Goal: Task Accomplishment & Management: Manage account settings

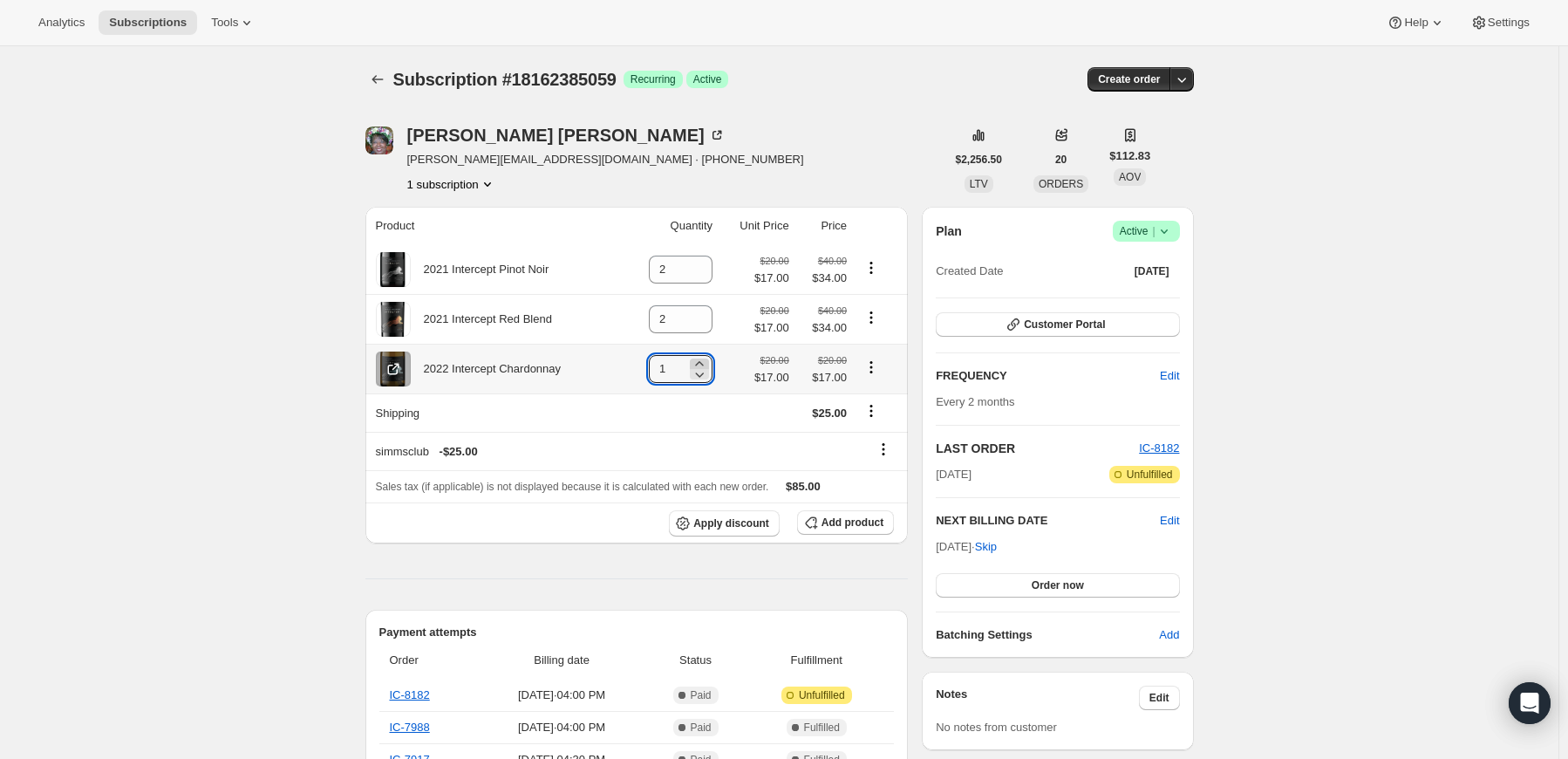
click at [701, 359] on icon at bounding box center [699, 364] width 18 height 18
type input "2"
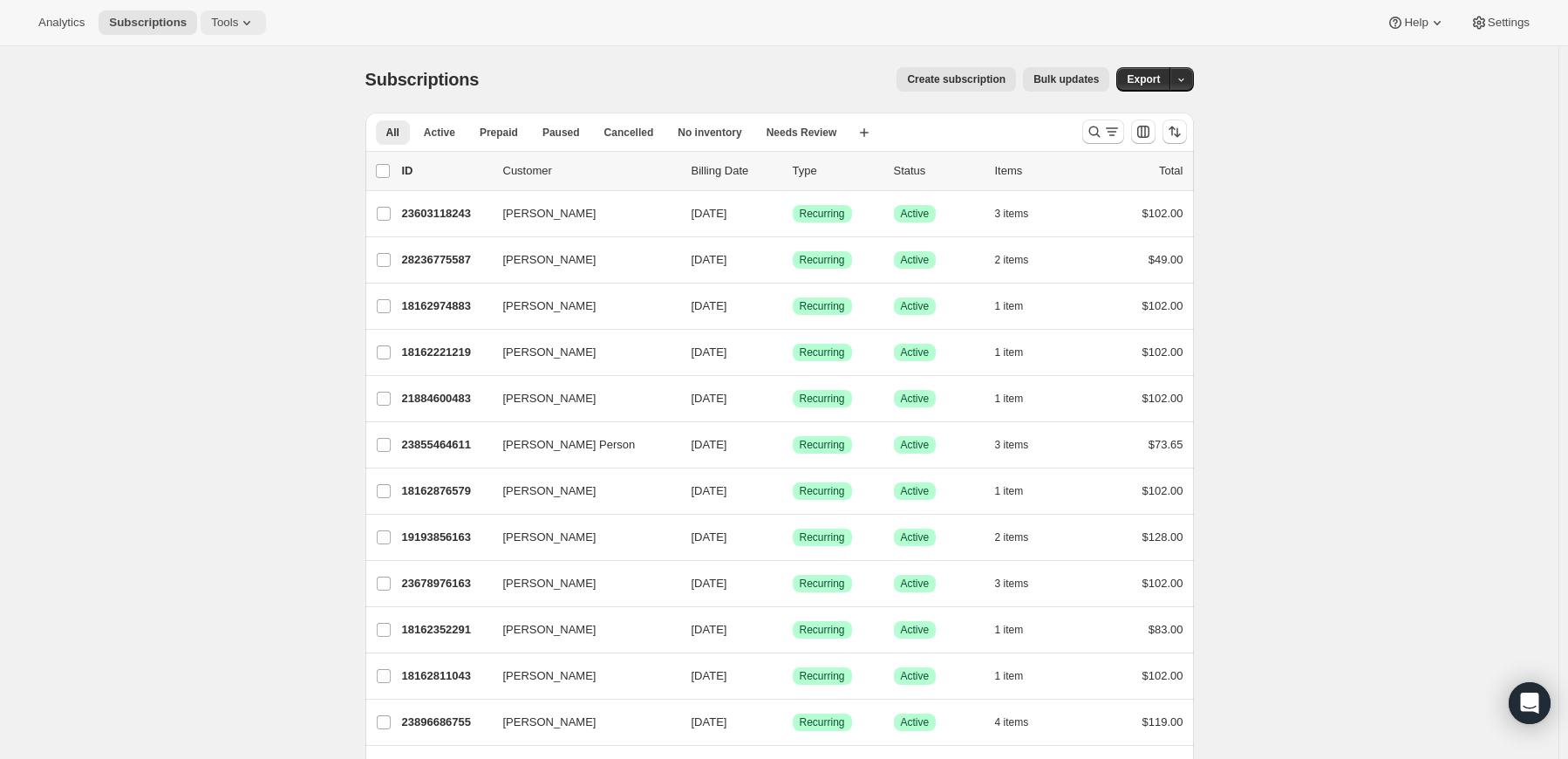
click at [237, 31] on button "Tools" at bounding box center [233, 22] width 66 height 24
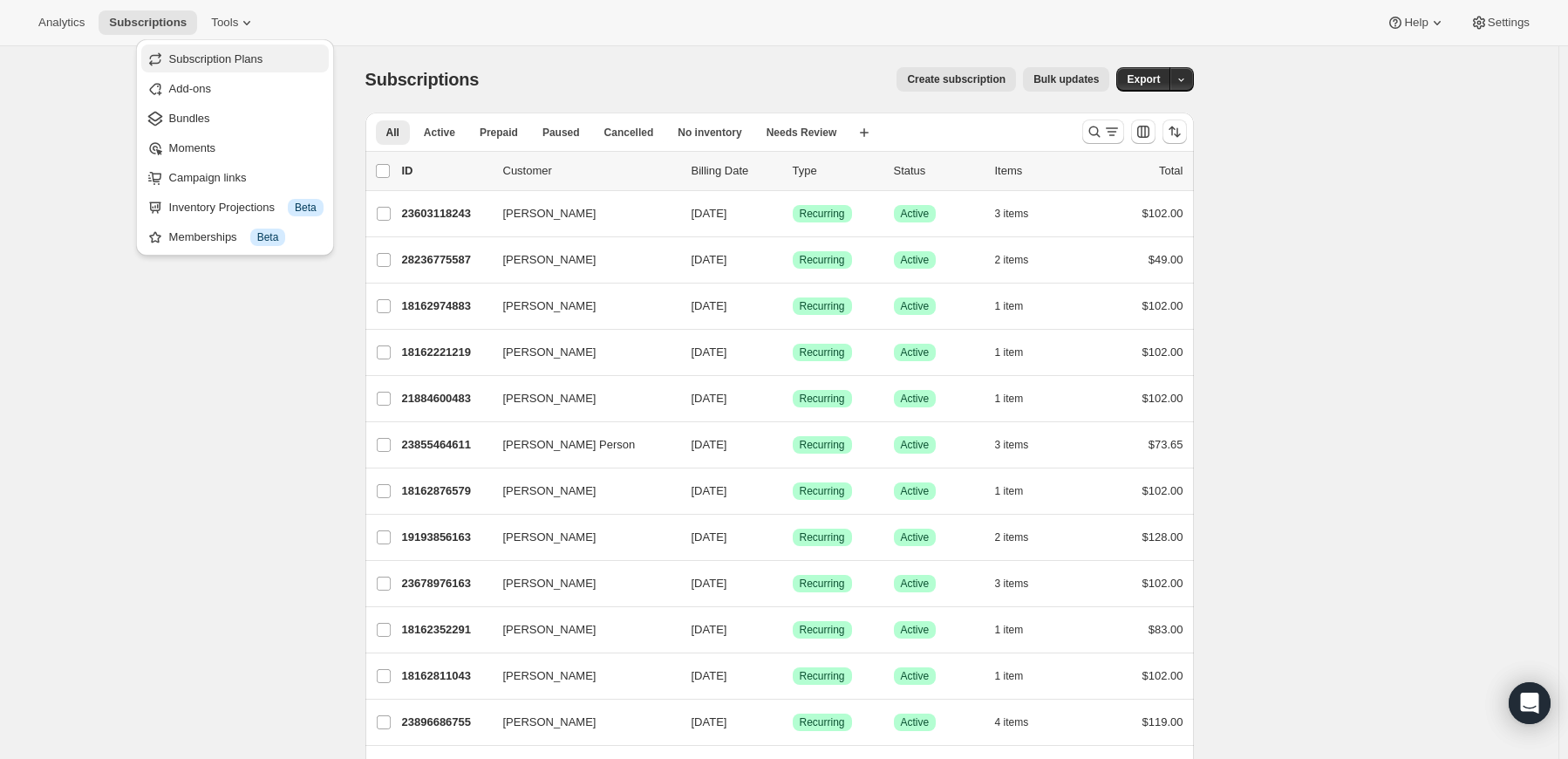
click at [244, 62] on span "Subscription Plans" at bounding box center [216, 59] width 95 height 13
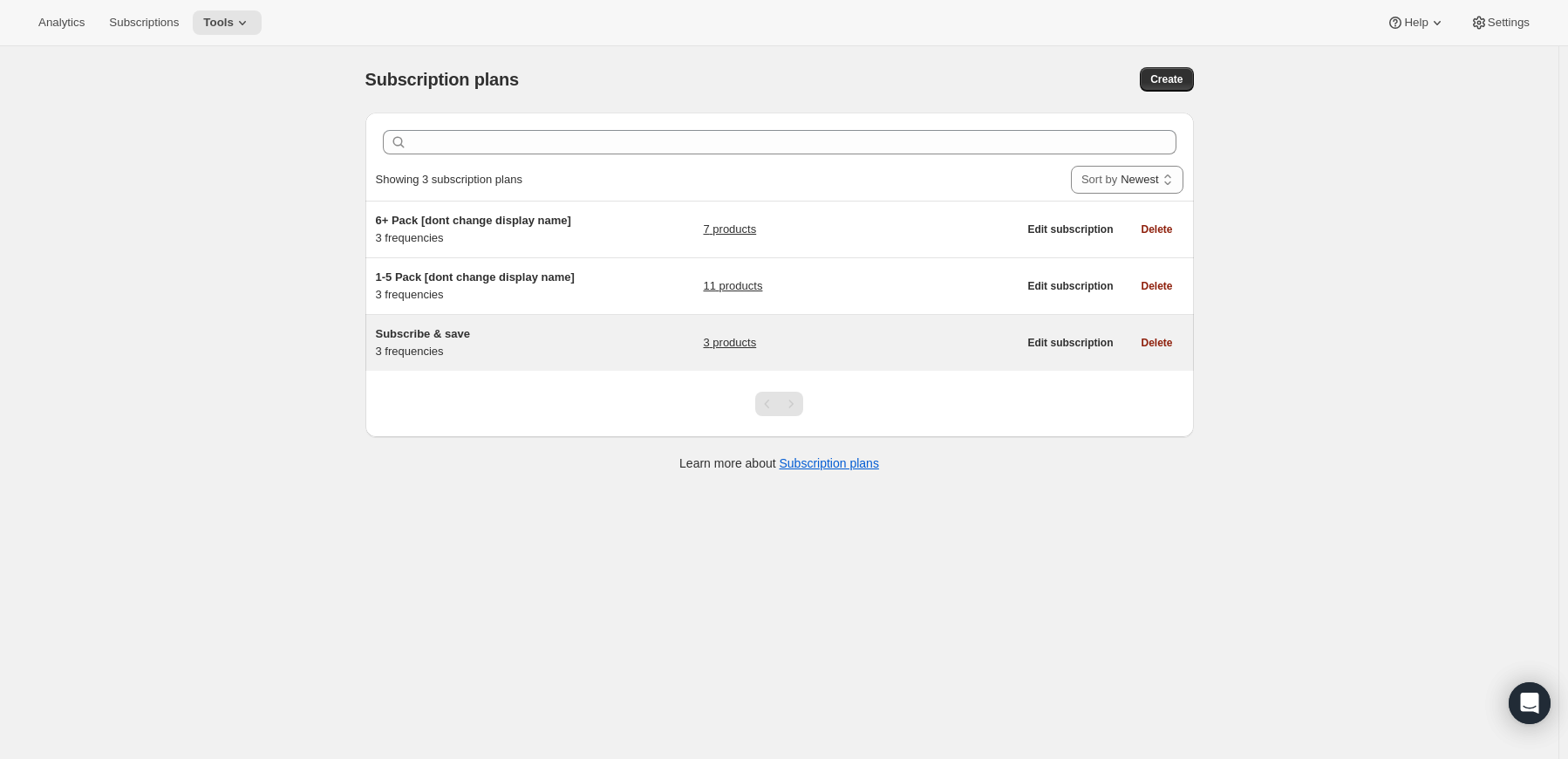
click at [424, 325] on h5 "Subscribe & save" at bounding box center [484, 334] width 218 height 18
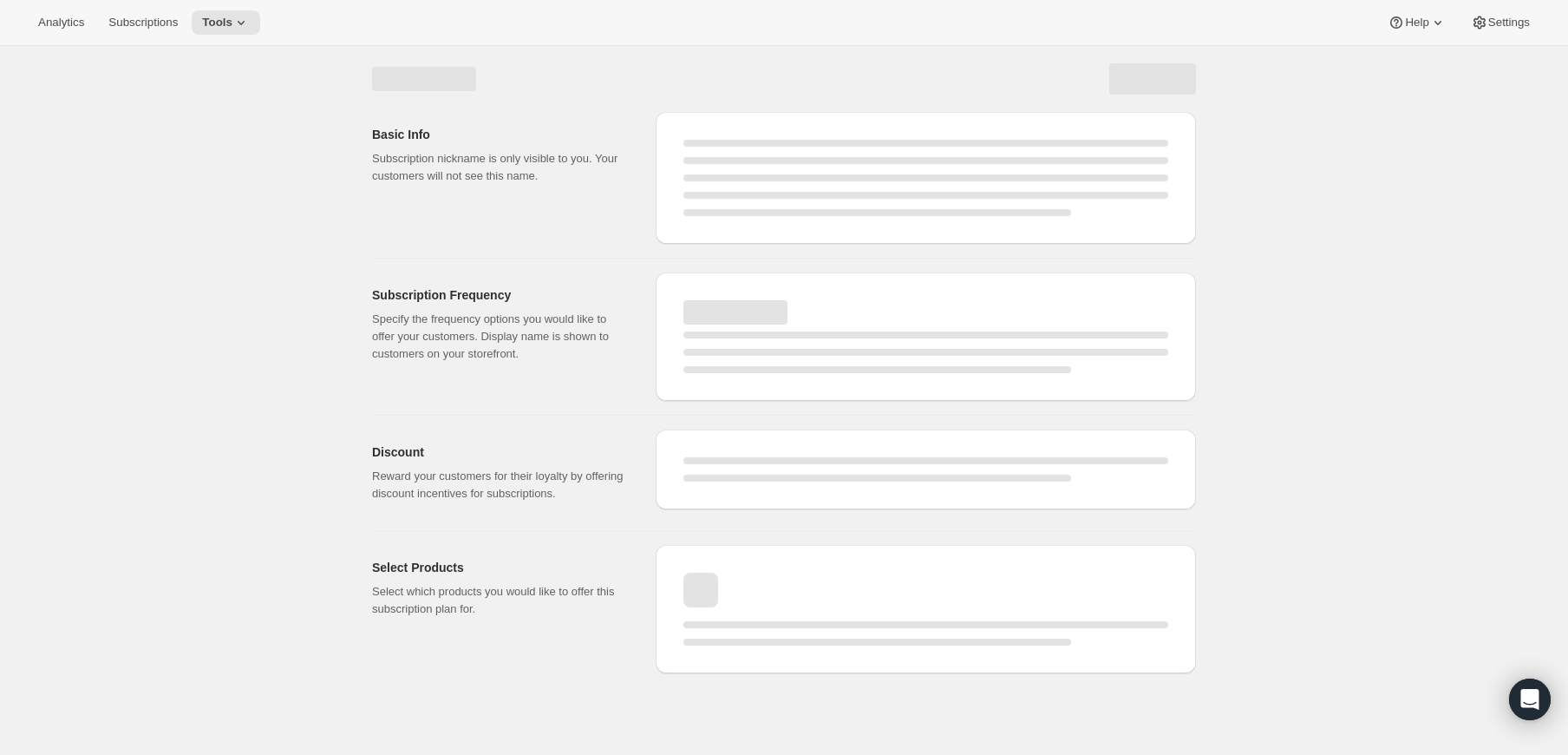
select select "WEEK"
select select "MONTH"
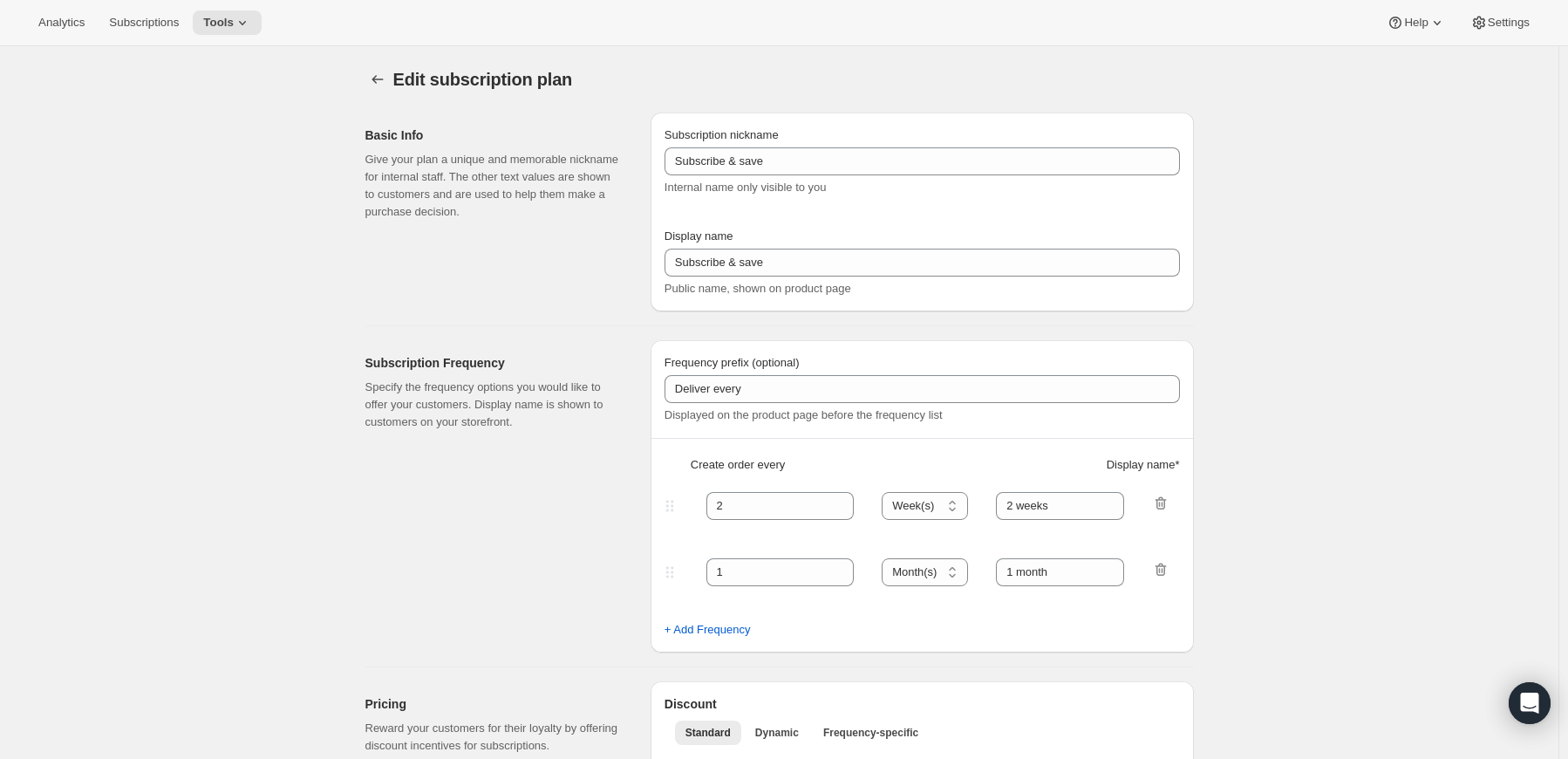
type input "1"
select select "MONTH"
type input "Month"
type input "2"
type input "2 Months"
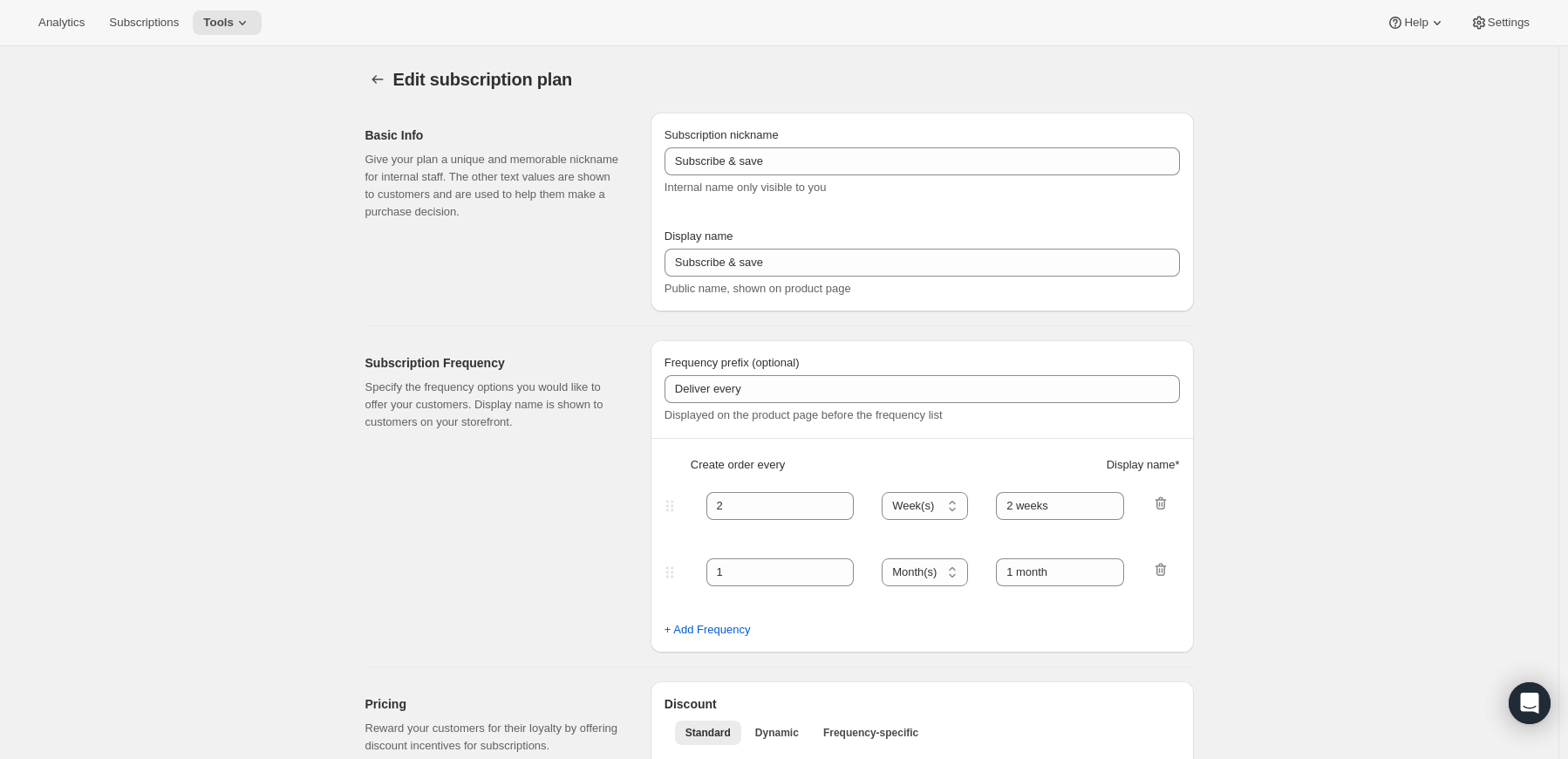
type input "15"
select select "MONTH"
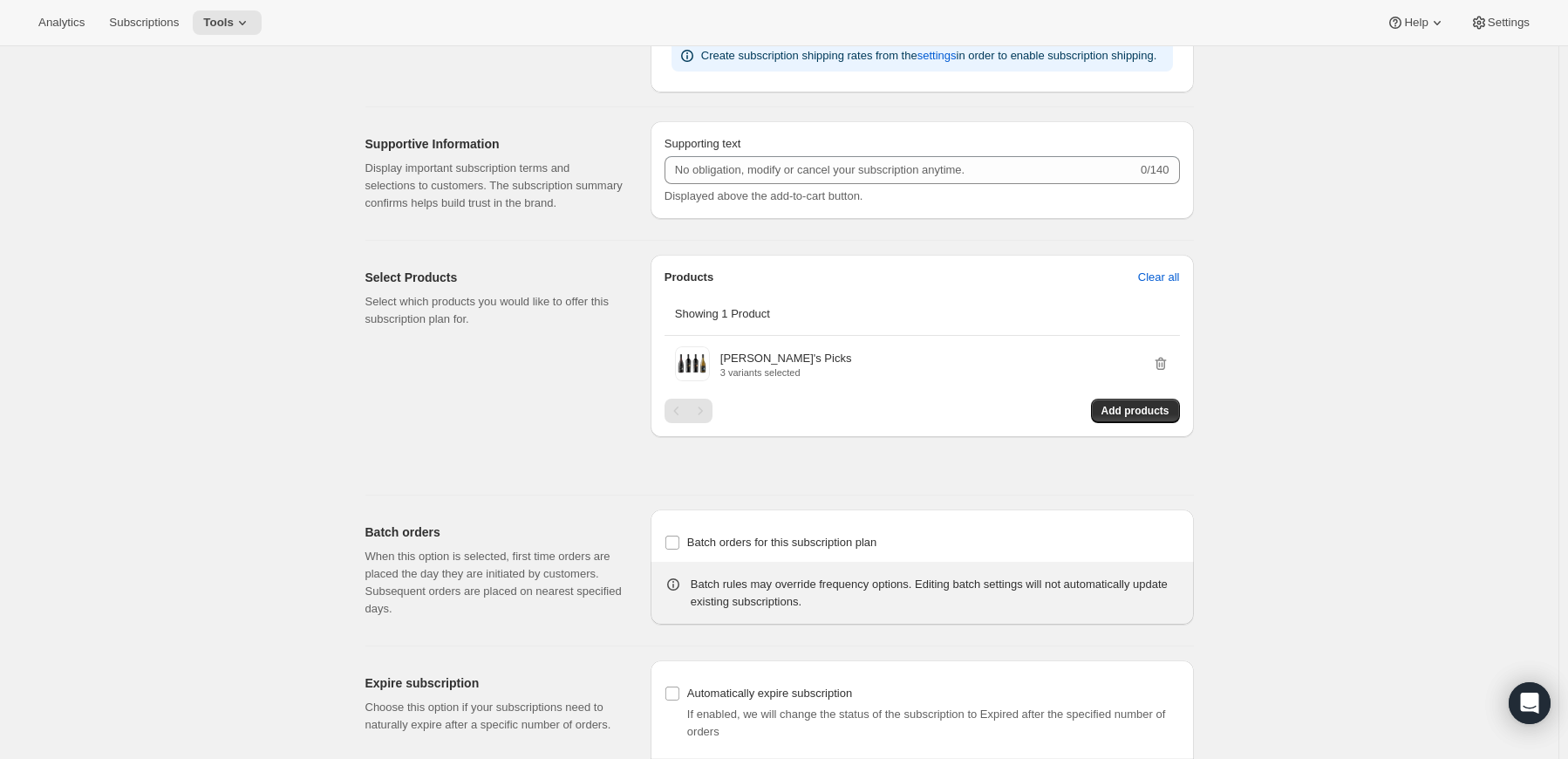
scroll to position [960, 0]
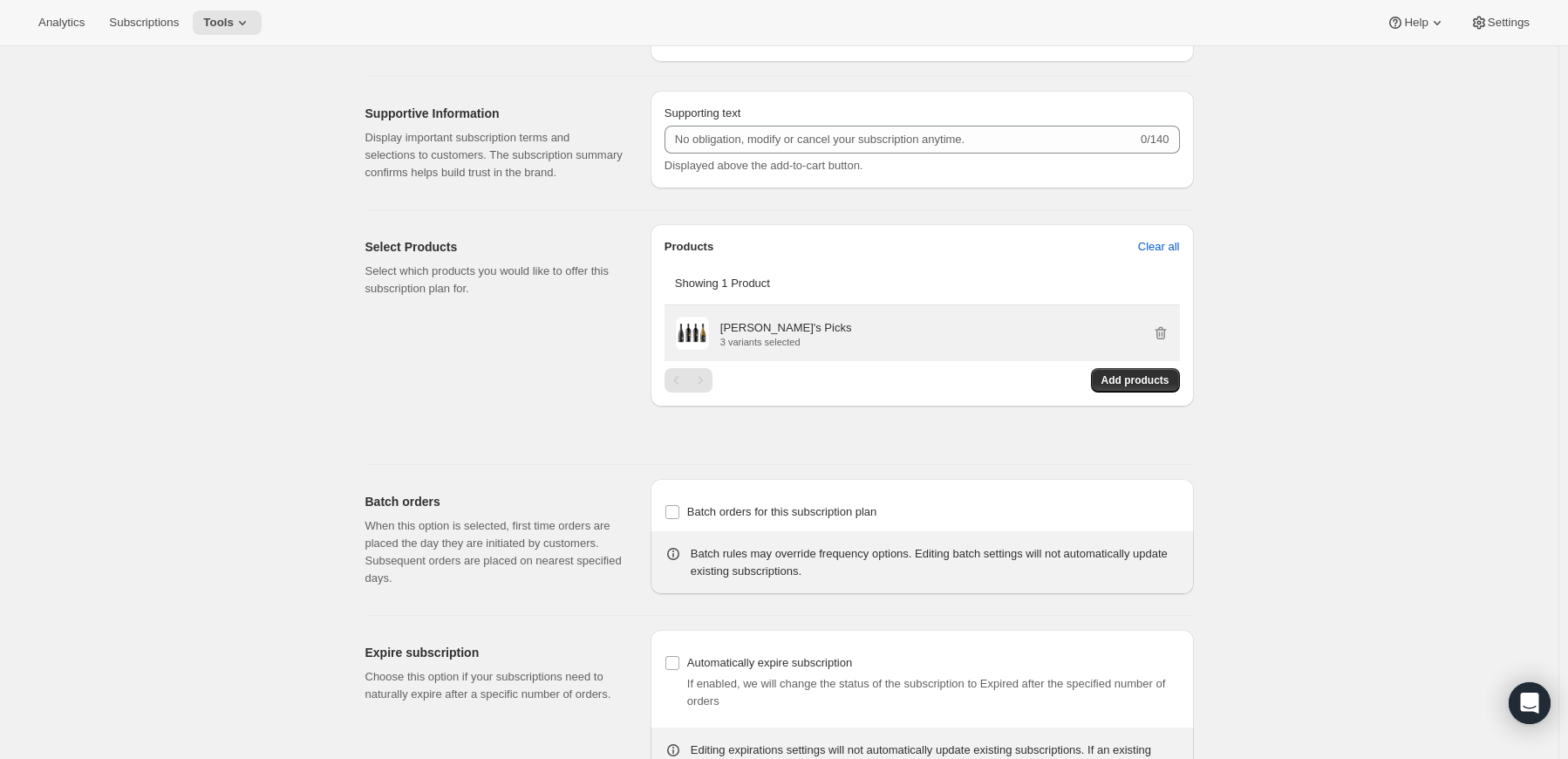
click at [759, 336] on p "Charles's Picks" at bounding box center [786, 328] width 132 height 18
click at [732, 336] on p "Charles's Picks" at bounding box center [786, 328] width 132 height 18
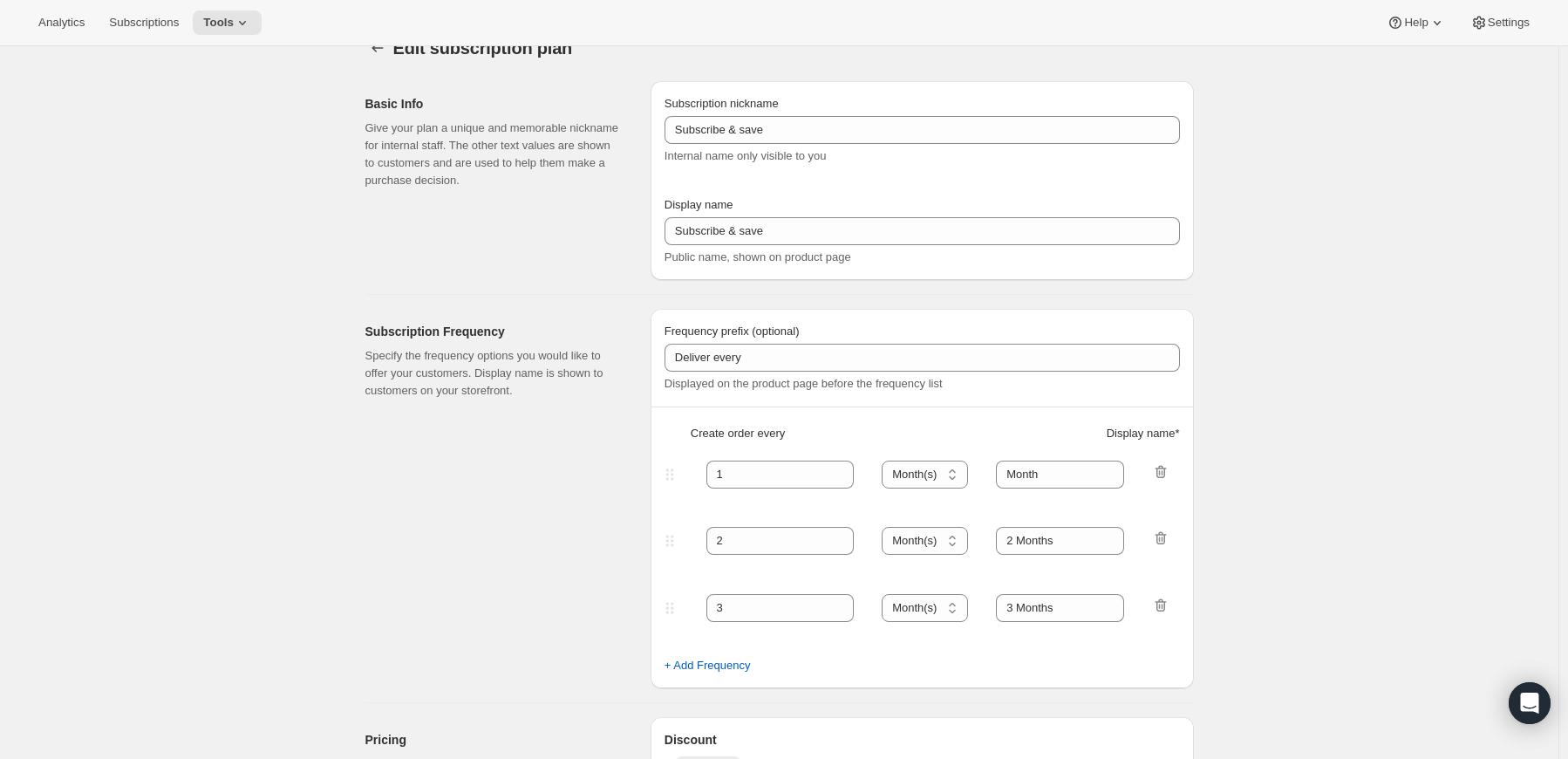
scroll to position [0, 0]
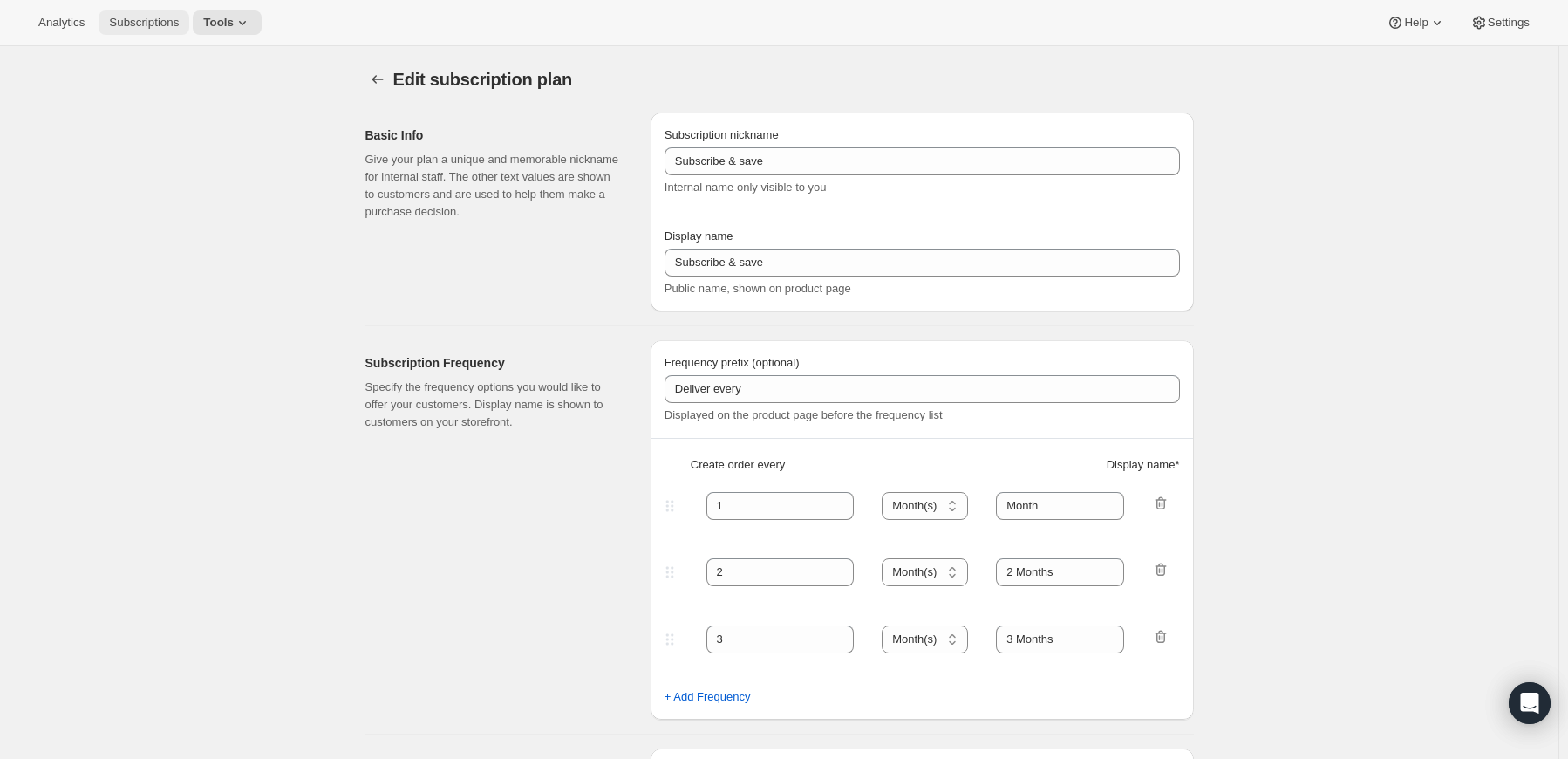
click at [163, 17] on span "Subscriptions" at bounding box center [143, 22] width 69 height 14
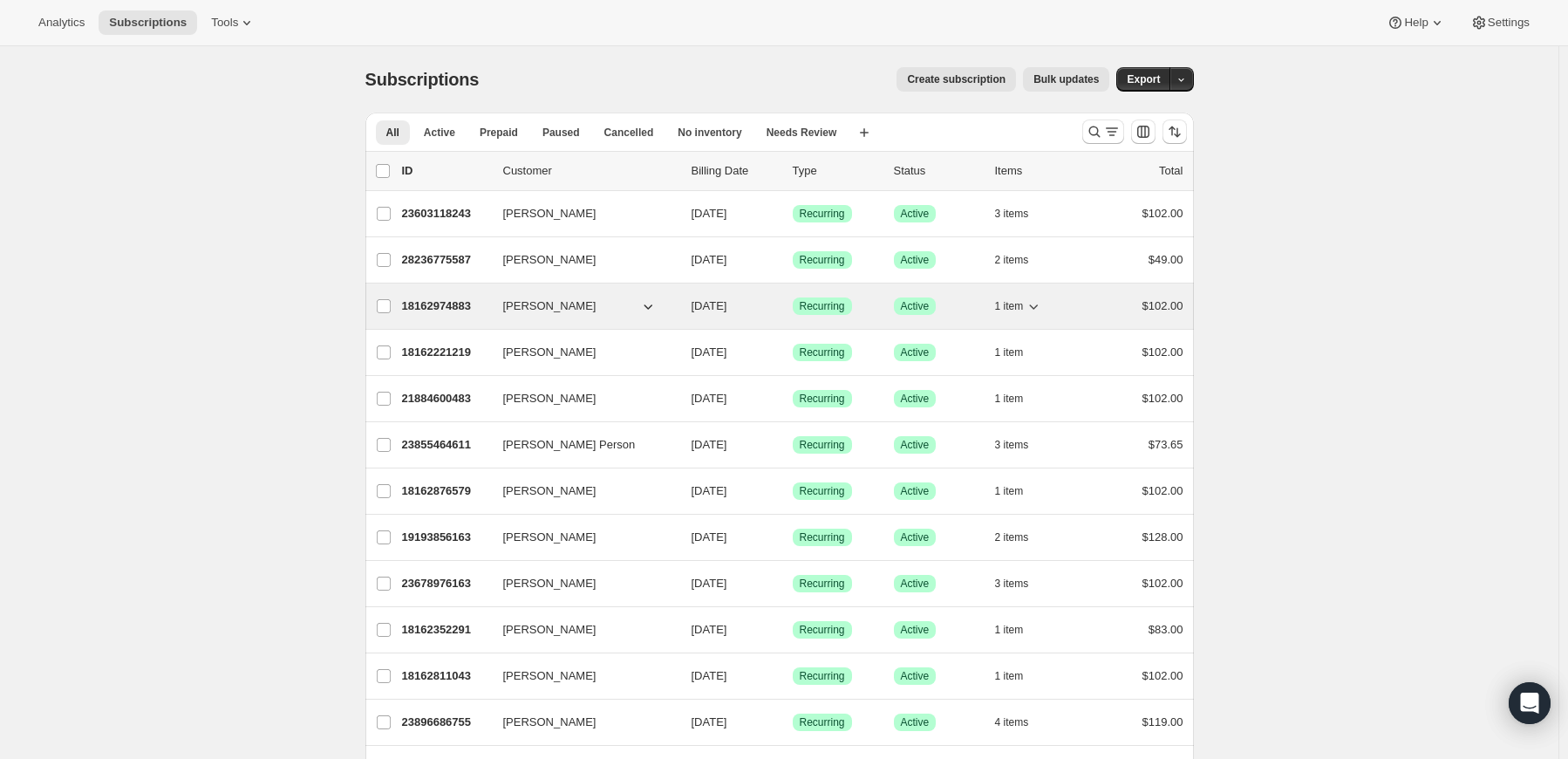
click at [460, 301] on p "18162974883" at bounding box center [445, 305] width 87 height 18
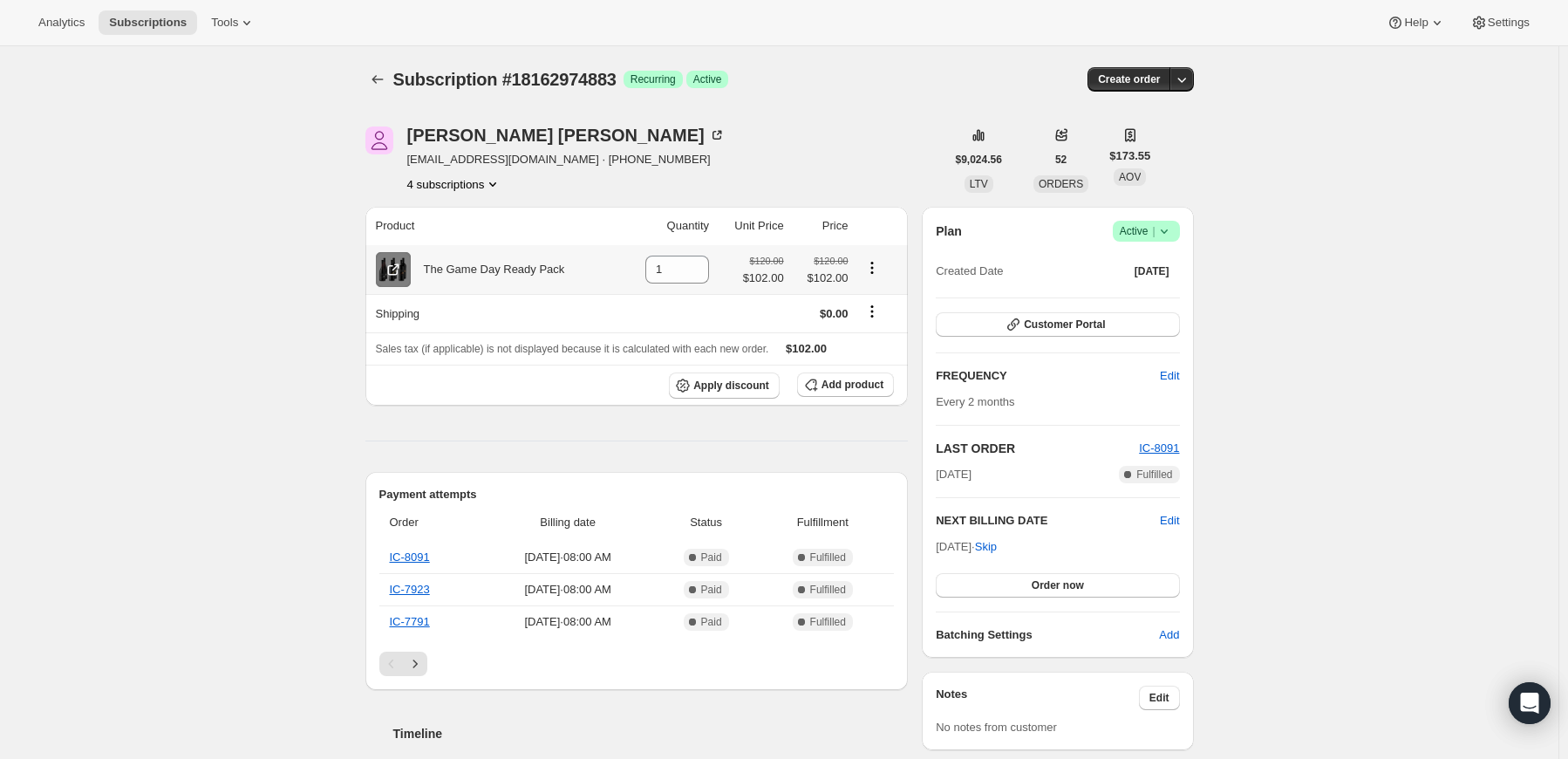
click at [396, 273] on icon at bounding box center [392, 269] width 18 height 18
